Goal: Find specific page/section: Find specific page/section

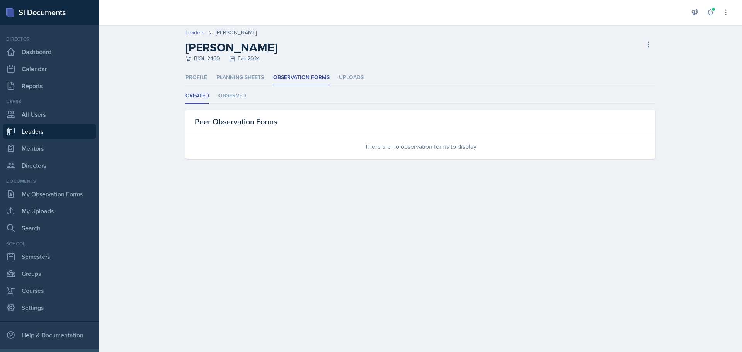
click at [200, 32] on link "Leaders" at bounding box center [194, 33] width 19 height 8
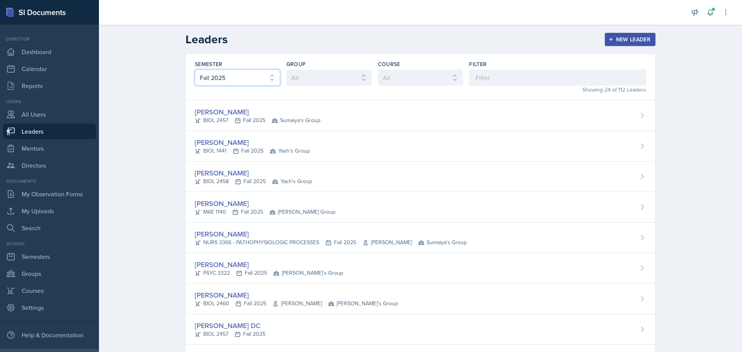
click at [238, 80] on select "All Fall 2025 Spring 2025 Fall 2024 Spring 2024 Fall 2023" at bounding box center [237, 78] width 85 height 16
select select "be49984f-99df-4d20-9869-866254f619e9"
click at [195, 70] on select "All Fall 2025 Spring 2025 Fall 2024 Spring 2024 Fall 2023" at bounding box center [237, 78] width 85 height 16
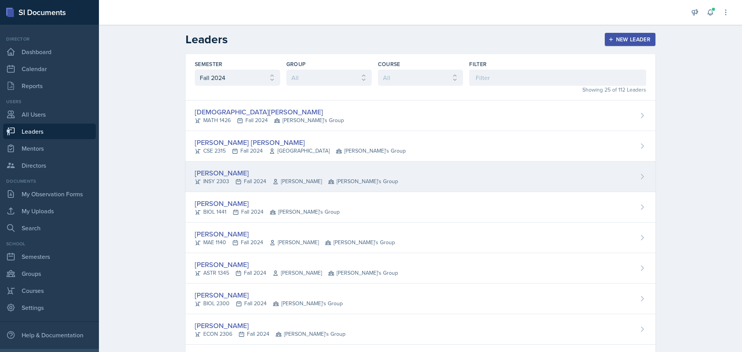
click at [264, 172] on div "[PERSON_NAME]" at bounding box center [296, 173] width 203 height 10
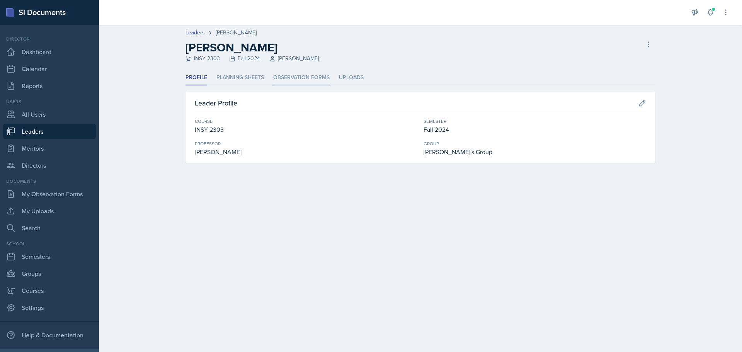
click at [299, 76] on li "Observation Forms" at bounding box center [301, 77] width 56 height 15
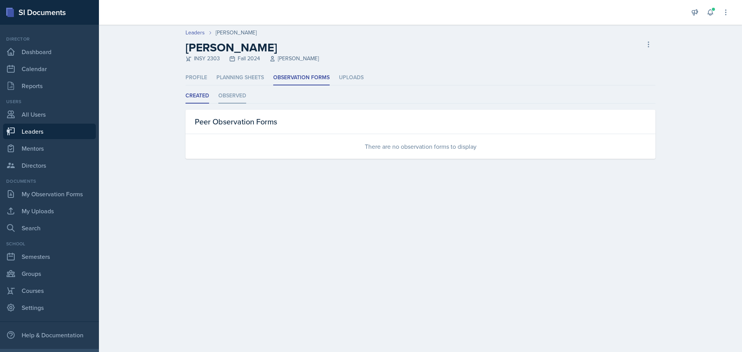
click at [225, 97] on li "Observed" at bounding box center [232, 95] width 28 height 15
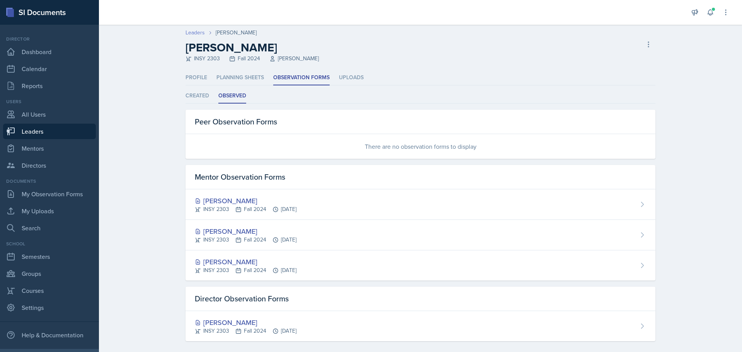
click at [195, 34] on link "Leaders" at bounding box center [194, 33] width 19 height 8
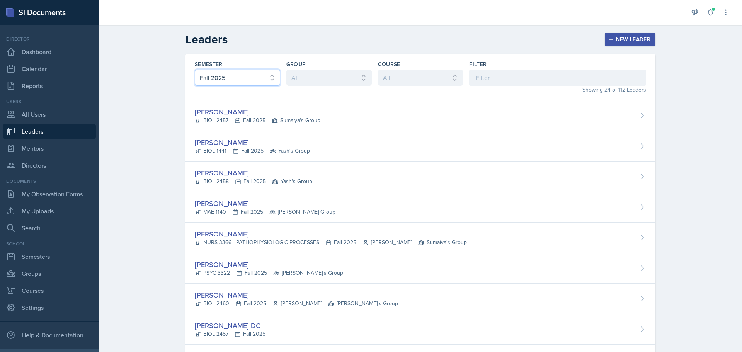
click at [249, 77] on select "All Fall 2025 Spring 2025 Fall 2024 Spring 2024 Fall 2023" at bounding box center [237, 78] width 85 height 16
select select "a681a9dd-bef2-4d44-b64a-82040801c701"
click at [195, 70] on select "All Fall 2025 Spring 2025 Fall 2024 Spring 2024 Fall 2023" at bounding box center [237, 78] width 85 height 16
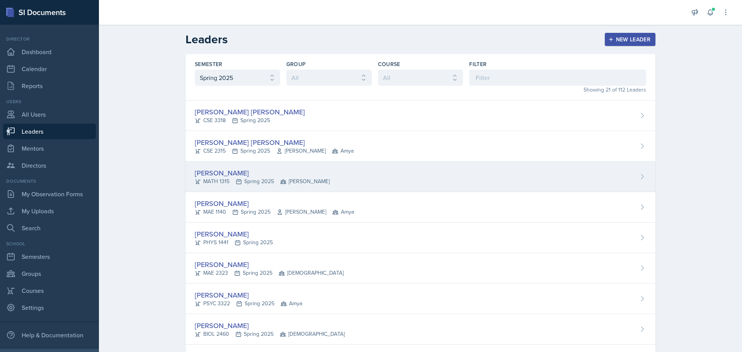
click at [316, 170] on div "[PERSON_NAME] MATH 1315 Spring 2025 [PERSON_NAME]" at bounding box center [420, 177] width 470 height 31
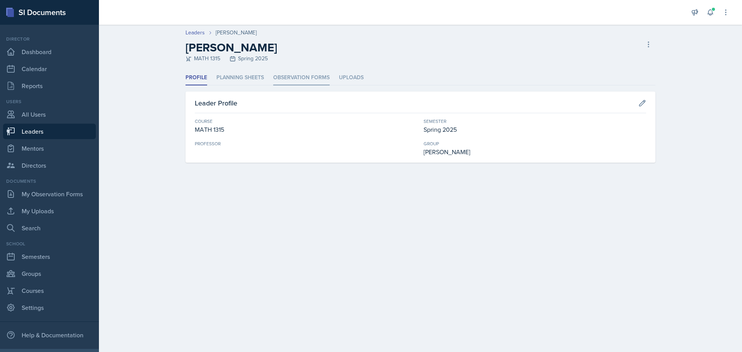
click at [301, 73] on li "Observation Forms" at bounding box center [301, 77] width 56 height 15
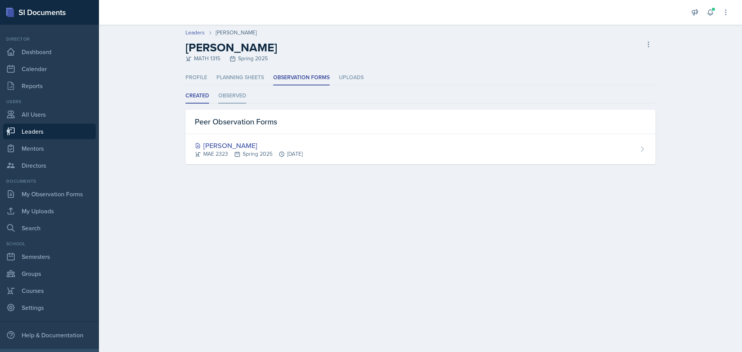
click at [234, 93] on li "Observed" at bounding box center [232, 95] width 28 height 15
